Goal: Task Accomplishment & Management: Complete application form

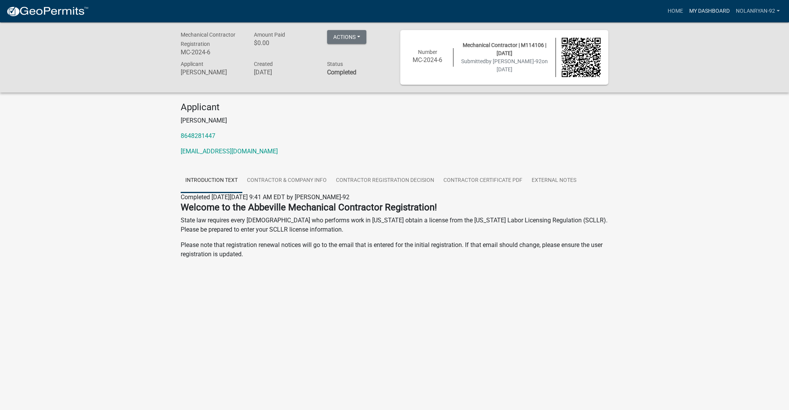
click at [717, 14] on link "My Dashboard" at bounding box center [709, 11] width 47 height 15
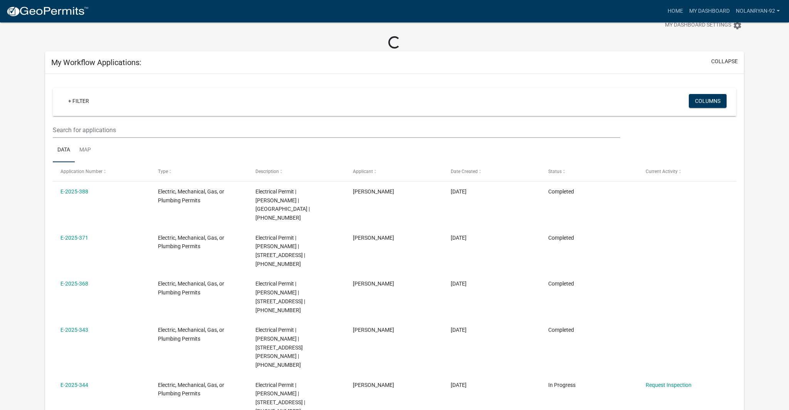
scroll to position [24, 0]
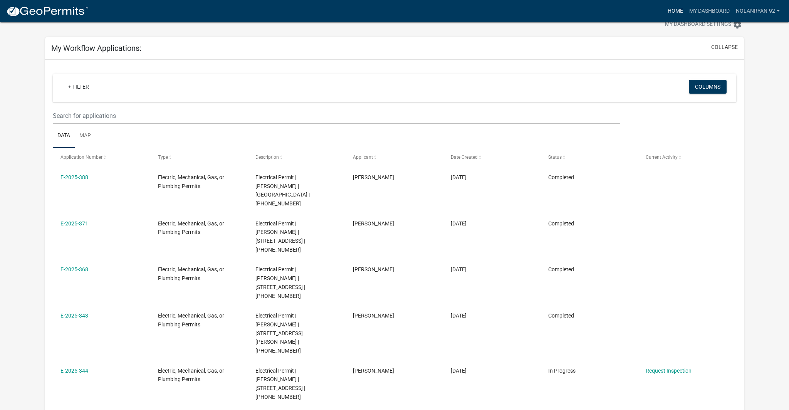
click at [674, 18] on link "Home" at bounding box center [676, 11] width 22 height 15
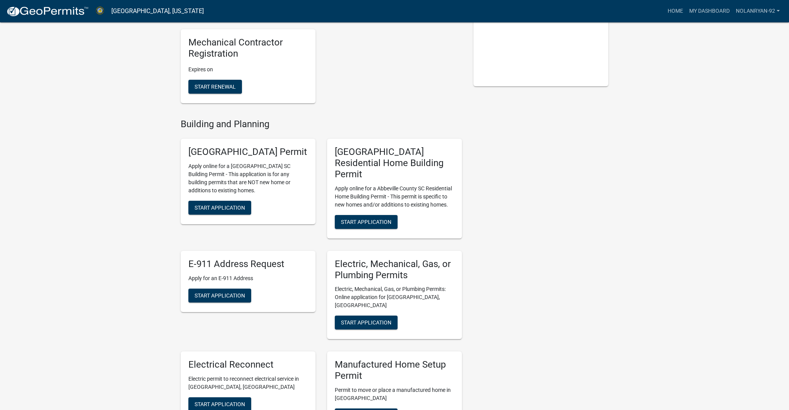
scroll to position [205, 0]
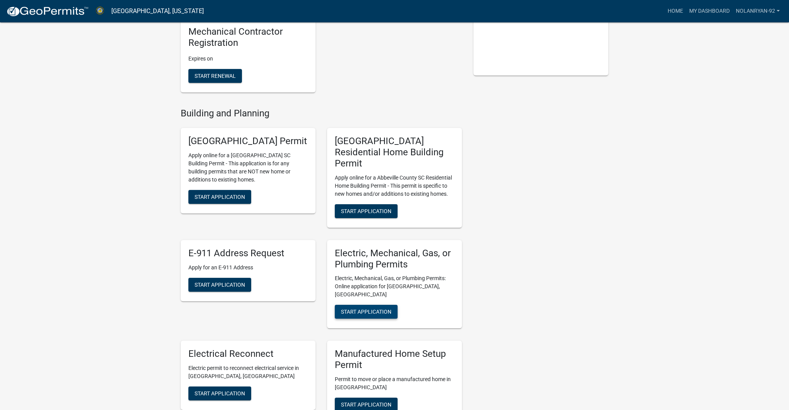
click at [387, 309] on span "Start Application" at bounding box center [366, 312] width 50 height 6
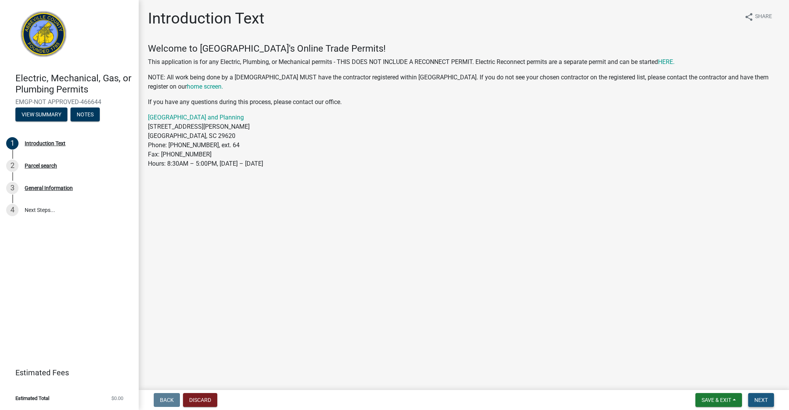
click at [756, 400] on span "Next" at bounding box center [761, 400] width 13 height 6
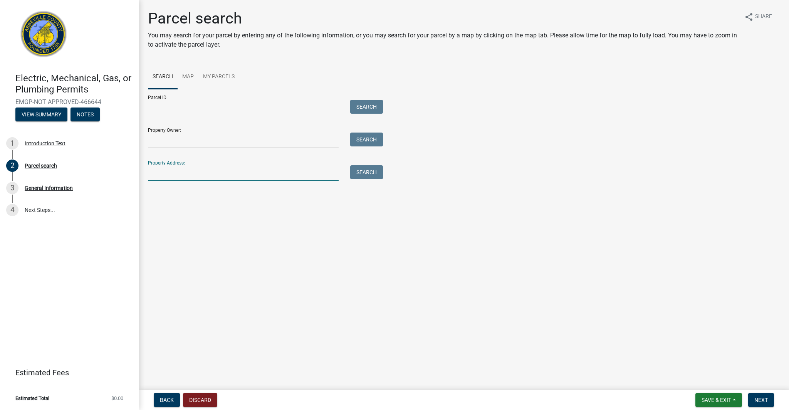
click at [325, 168] on input "Property Address:" at bounding box center [243, 173] width 191 height 16
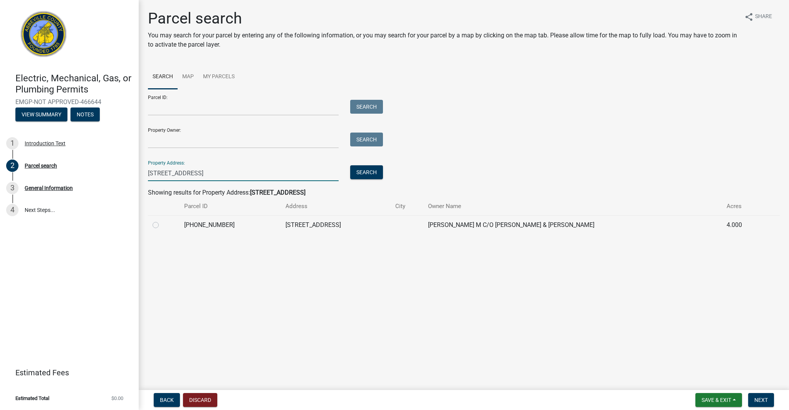
type input "[STREET_ADDRESS]"
drag, startPoint x: 156, startPoint y: 224, endPoint x: 171, endPoint y: 231, distance: 16.2
click at [162, 220] on label at bounding box center [162, 220] width 0 height 0
click at [162, 224] on input "radio" at bounding box center [164, 222] width 5 height 5
radio input "true"
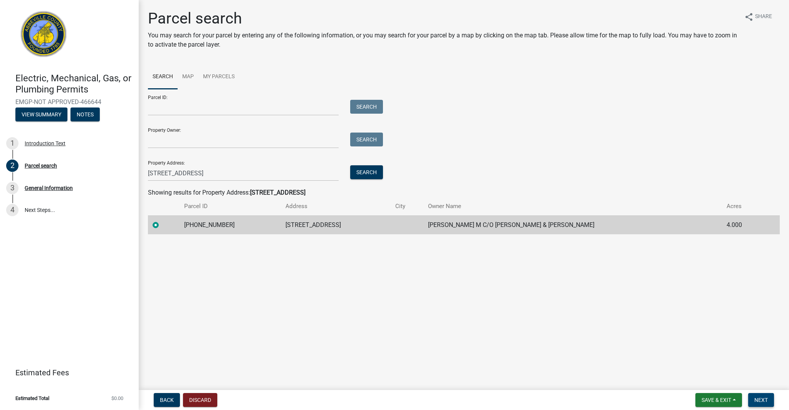
click at [764, 401] on span "Next" at bounding box center [761, 400] width 13 height 6
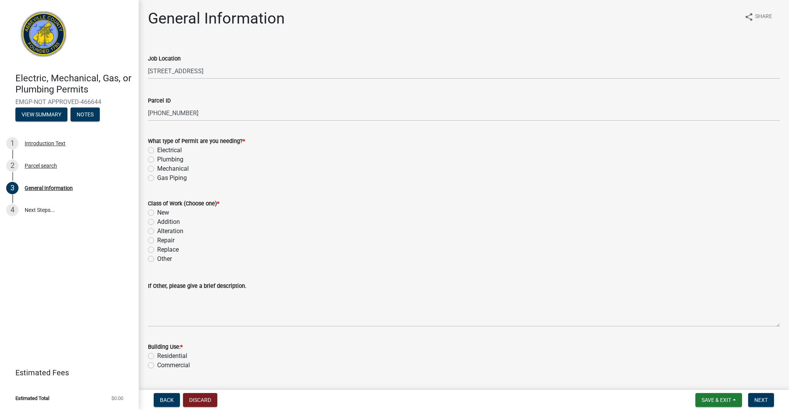
click at [157, 150] on label "Electrical" at bounding box center [169, 150] width 25 height 9
click at [157, 150] on input "Electrical" at bounding box center [159, 148] width 5 height 5
radio input "true"
click at [157, 249] on label "Replace" at bounding box center [168, 249] width 22 height 9
click at [157, 249] on input "Replace" at bounding box center [159, 247] width 5 height 5
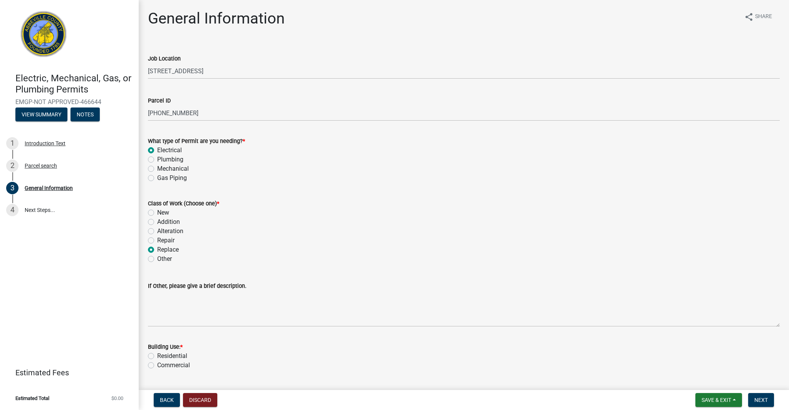
radio input "true"
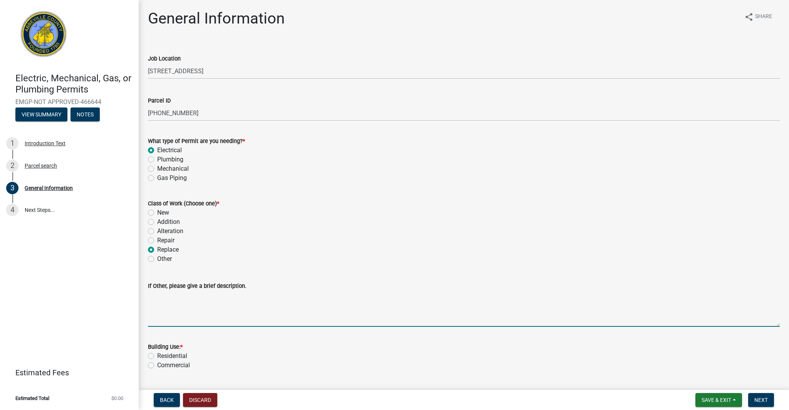
click at [191, 324] on textarea "If Other, please give a brief description." at bounding box center [464, 309] width 632 height 36
type textarea "replace meter base and panel"
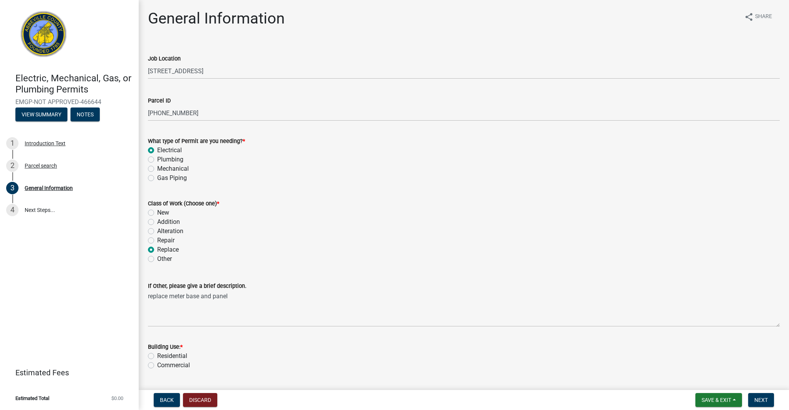
click at [157, 357] on label "Residential" at bounding box center [172, 356] width 30 height 9
click at [157, 357] on input "Residential" at bounding box center [159, 354] width 5 height 5
radio input "true"
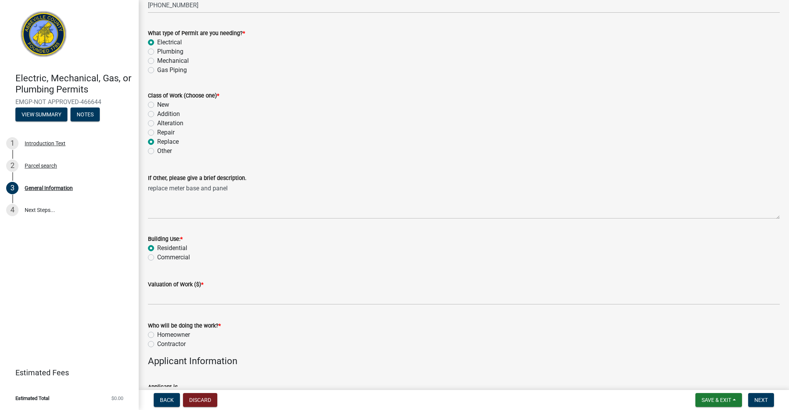
scroll to position [116, 0]
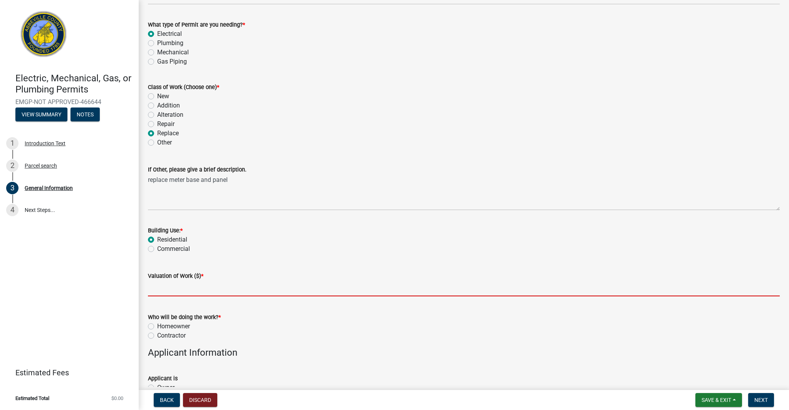
click at [198, 289] on input "text" at bounding box center [464, 289] width 632 height 16
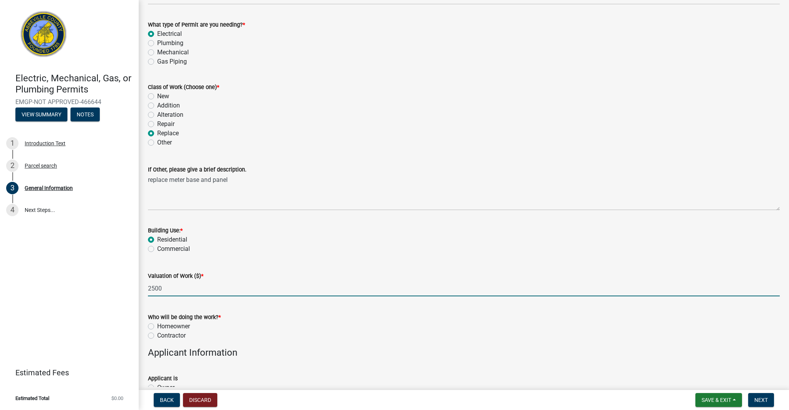
type input "2500"
click at [157, 336] on label "Contractor" at bounding box center [171, 335] width 29 height 9
click at [157, 336] on input "Contractor" at bounding box center [159, 333] width 5 height 5
radio input "true"
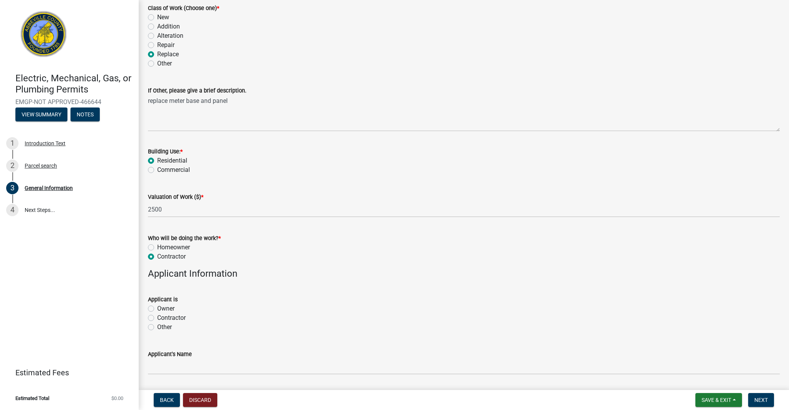
scroll to position [212, 0]
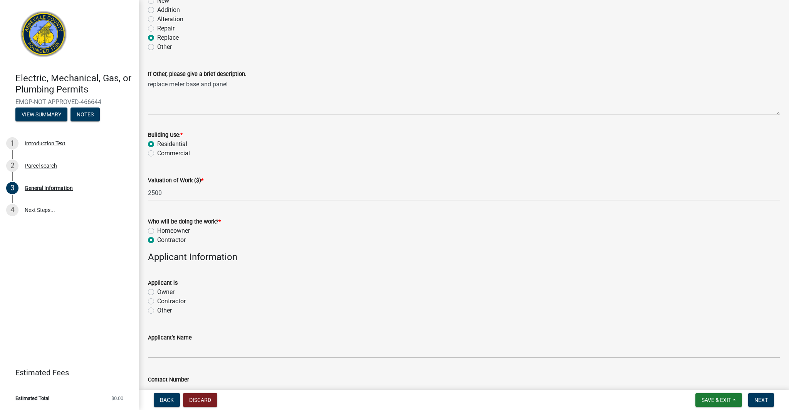
click at [157, 301] on label "Contractor" at bounding box center [171, 301] width 29 height 9
click at [157, 301] on input "Contractor" at bounding box center [159, 299] width 5 height 5
radio input "true"
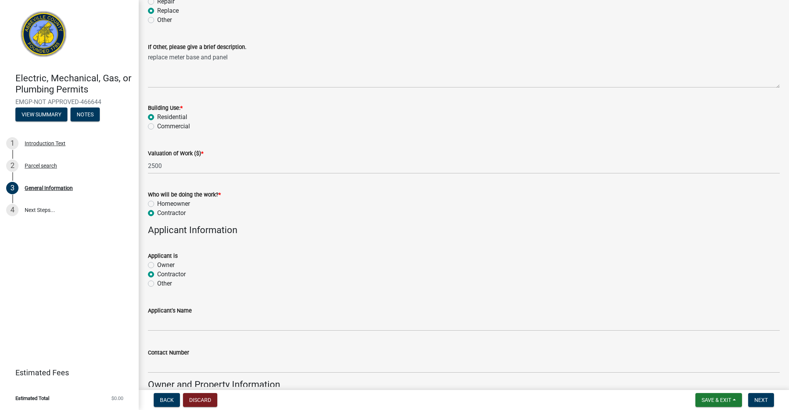
scroll to position [248, 0]
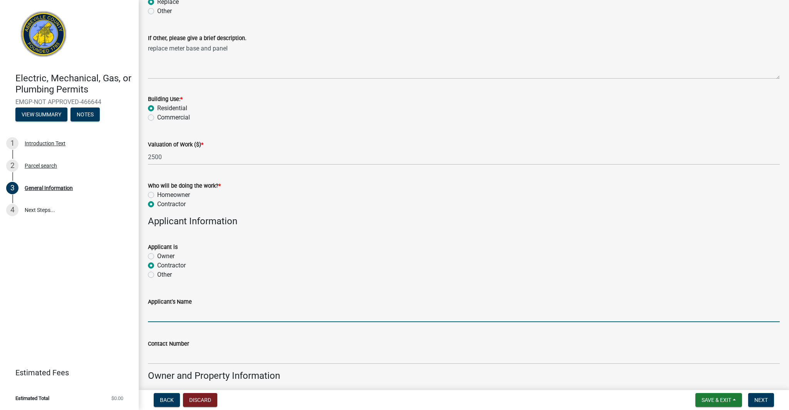
click at [193, 315] on input "Applicant's Name" at bounding box center [464, 314] width 632 height 16
type input "[PERSON_NAME]"
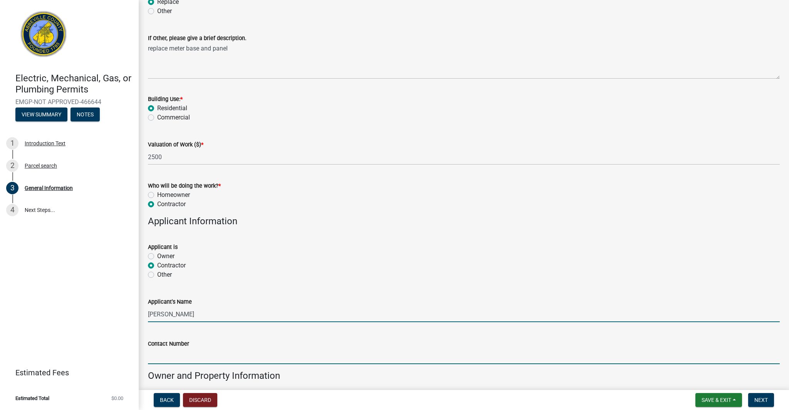
type input "8648281447"
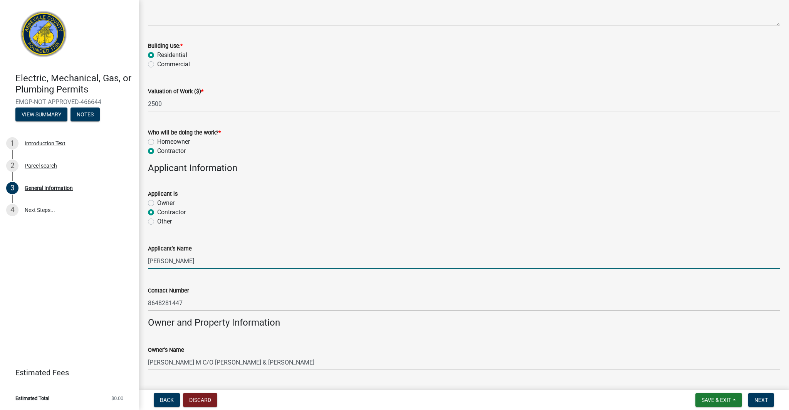
scroll to position [379, 0]
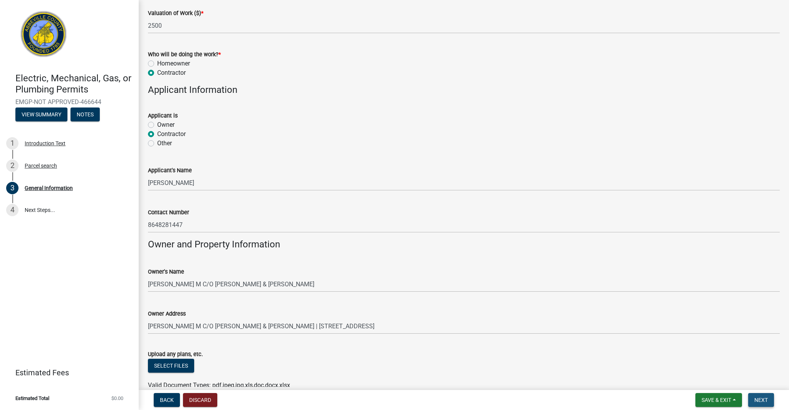
click at [756, 395] on button "Next" at bounding box center [761, 400] width 26 height 14
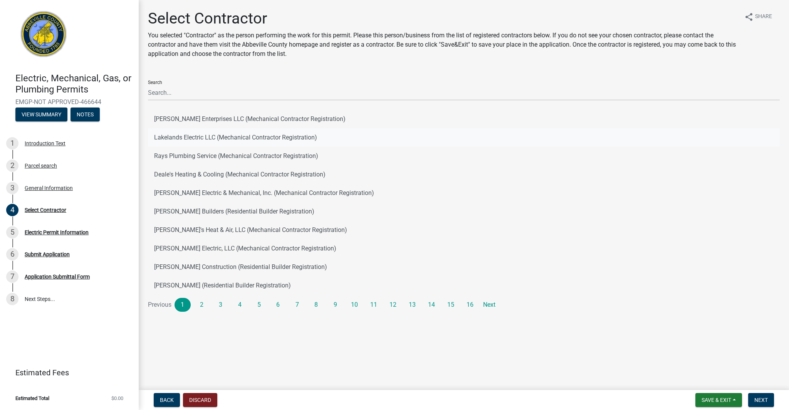
click at [313, 137] on button "Lakelands Electric LLC (Mechanical Contractor Registration)" at bounding box center [464, 137] width 632 height 19
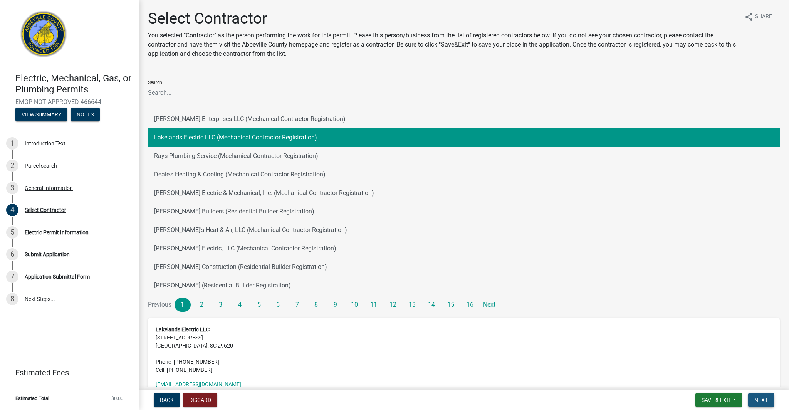
click at [771, 404] on button "Next" at bounding box center [761, 400] width 26 height 14
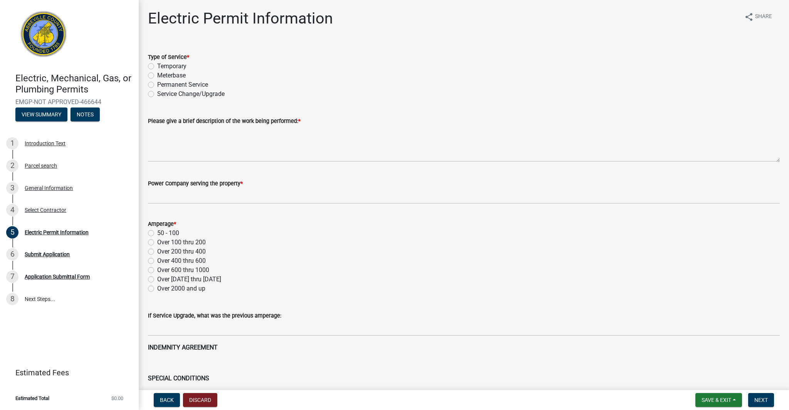
click at [157, 66] on label "Temporary" at bounding box center [171, 66] width 29 height 9
click at [157, 66] on input "Temporary" at bounding box center [159, 64] width 5 height 5
radio input "true"
click at [157, 76] on label "Meterbase" at bounding box center [171, 75] width 29 height 9
click at [157, 76] on input "Meterbase" at bounding box center [159, 73] width 5 height 5
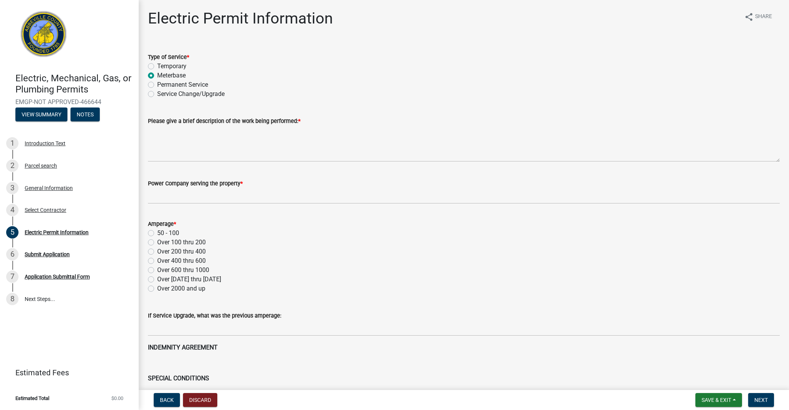
radio input "true"
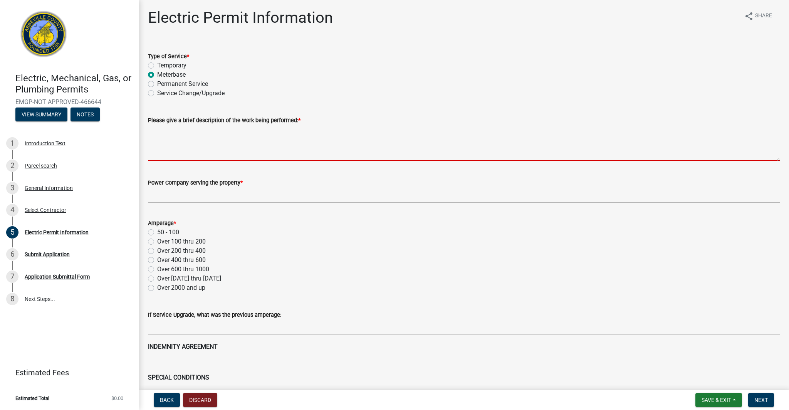
click at [224, 153] on textarea "Please give a brief description of the work being performed: *" at bounding box center [464, 143] width 632 height 36
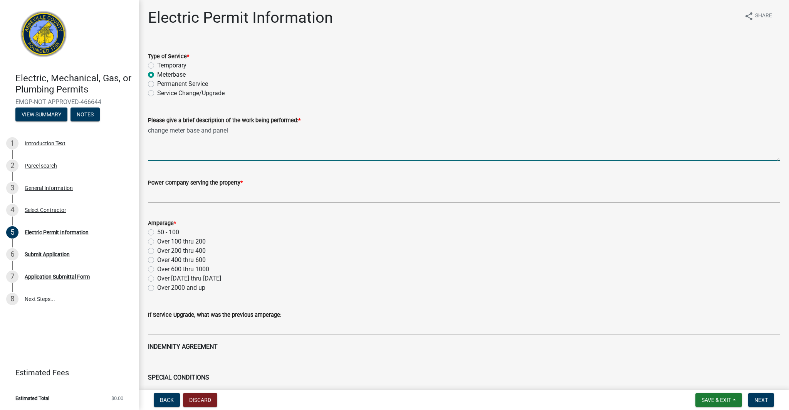
type textarea "change meter base and panel"
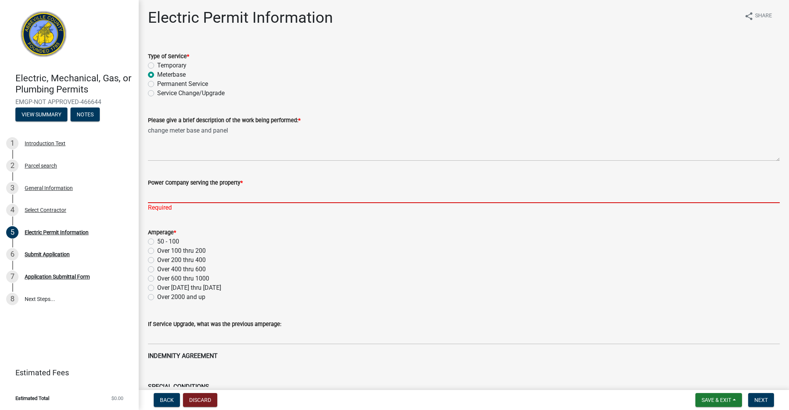
click at [214, 190] on input "Power Company serving the property *" at bounding box center [464, 195] width 632 height 16
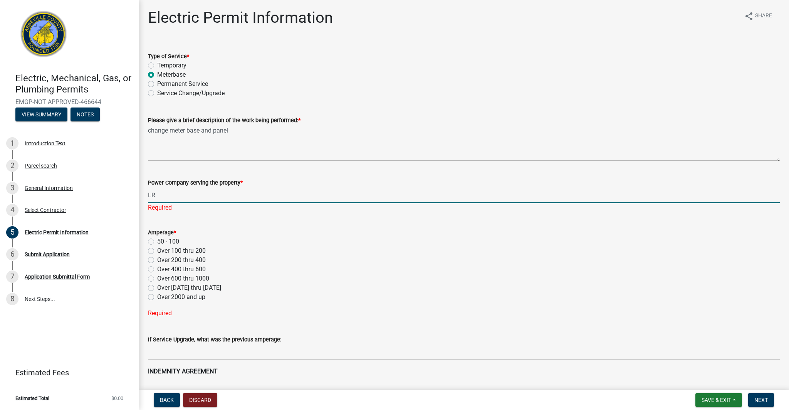
type input "LR"
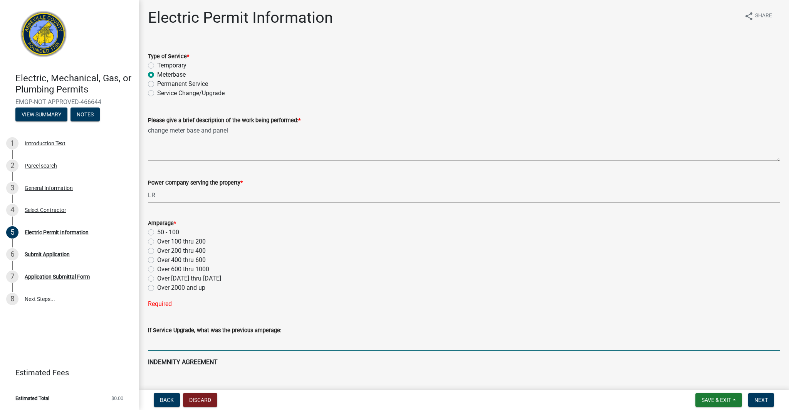
click at [157, 242] on label "Over 100 thru 200" at bounding box center [181, 241] width 49 height 9
click at [157, 242] on input "Over 100 thru 200" at bounding box center [159, 239] width 5 height 5
radio input "true"
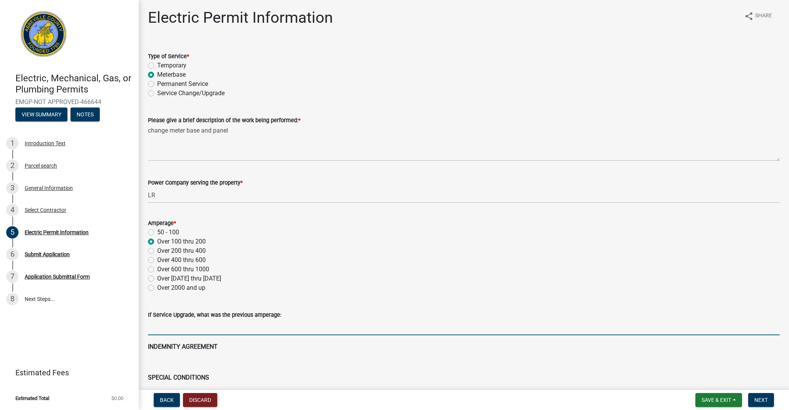
click at [192, 326] on input "text" at bounding box center [464, 328] width 632 height 16
type input "200"
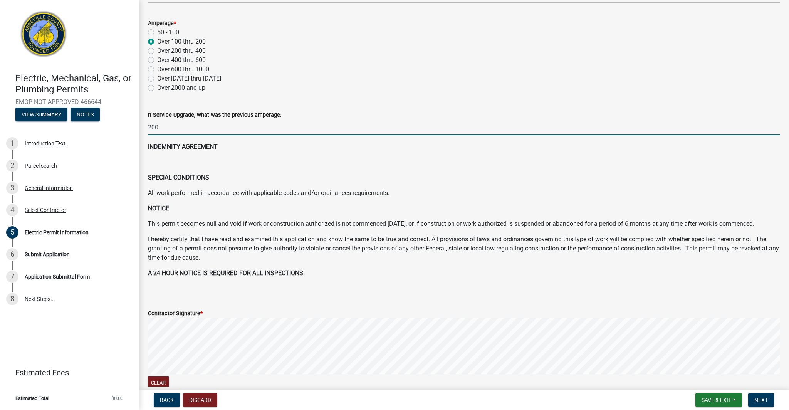
scroll to position [270, 0]
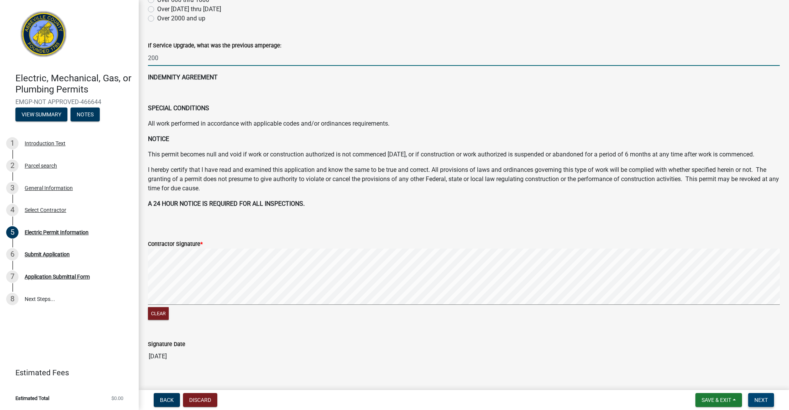
click at [768, 395] on button "Next" at bounding box center [761, 400] width 26 height 14
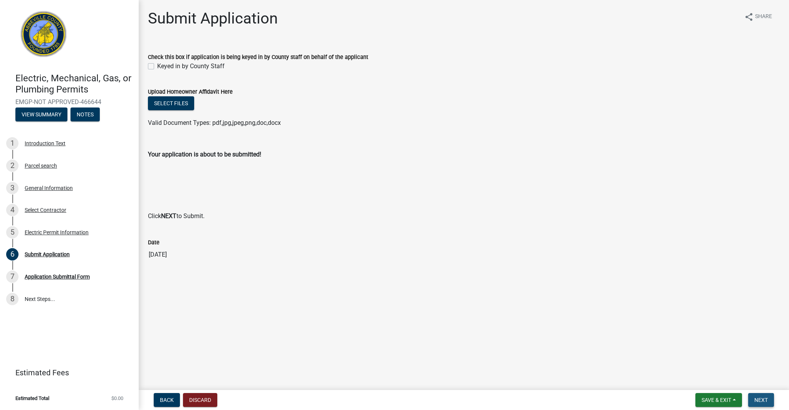
click at [762, 395] on button "Next" at bounding box center [761, 400] width 26 height 14
